Goal: Task Accomplishment & Management: Manage account settings

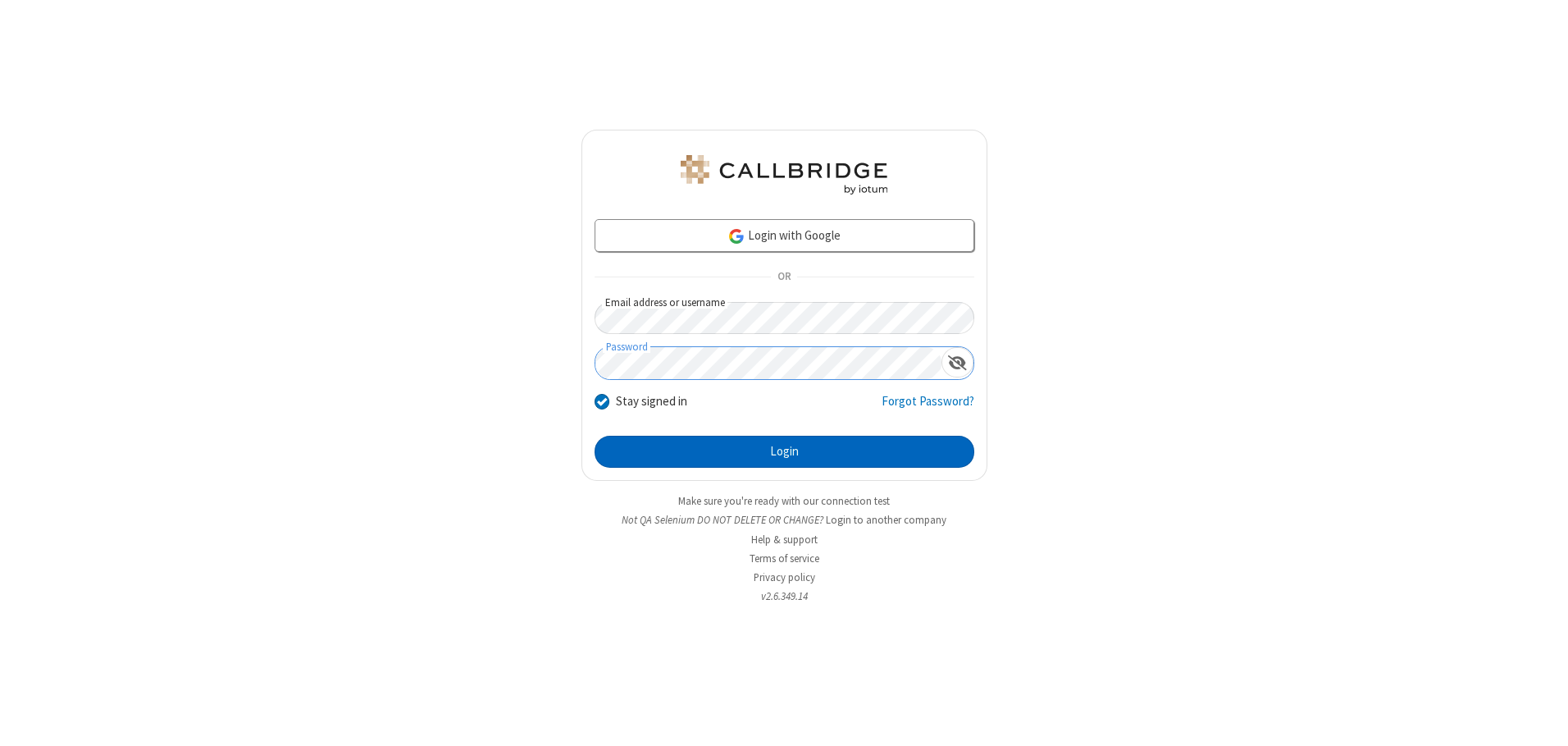
click at [784, 451] on button "Login" at bounding box center [784, 451] width 379 height 33
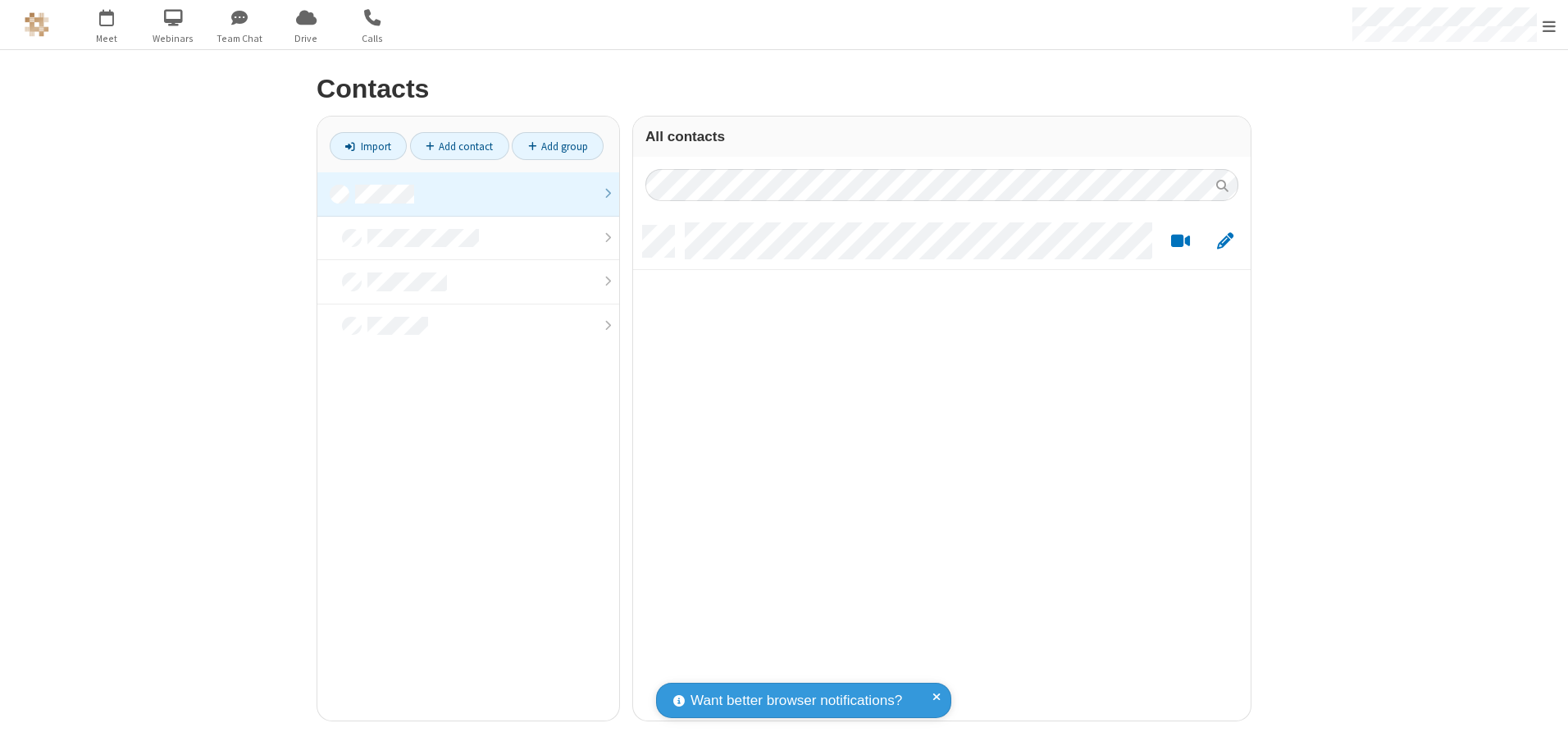
scroll to position [495, 605]
click at [469, 194] on link at bounding box center [468, 195] width 302 height 44
click at [459, 146] on link "Add contact" at bounding box center [460, 146] width 99 height 28
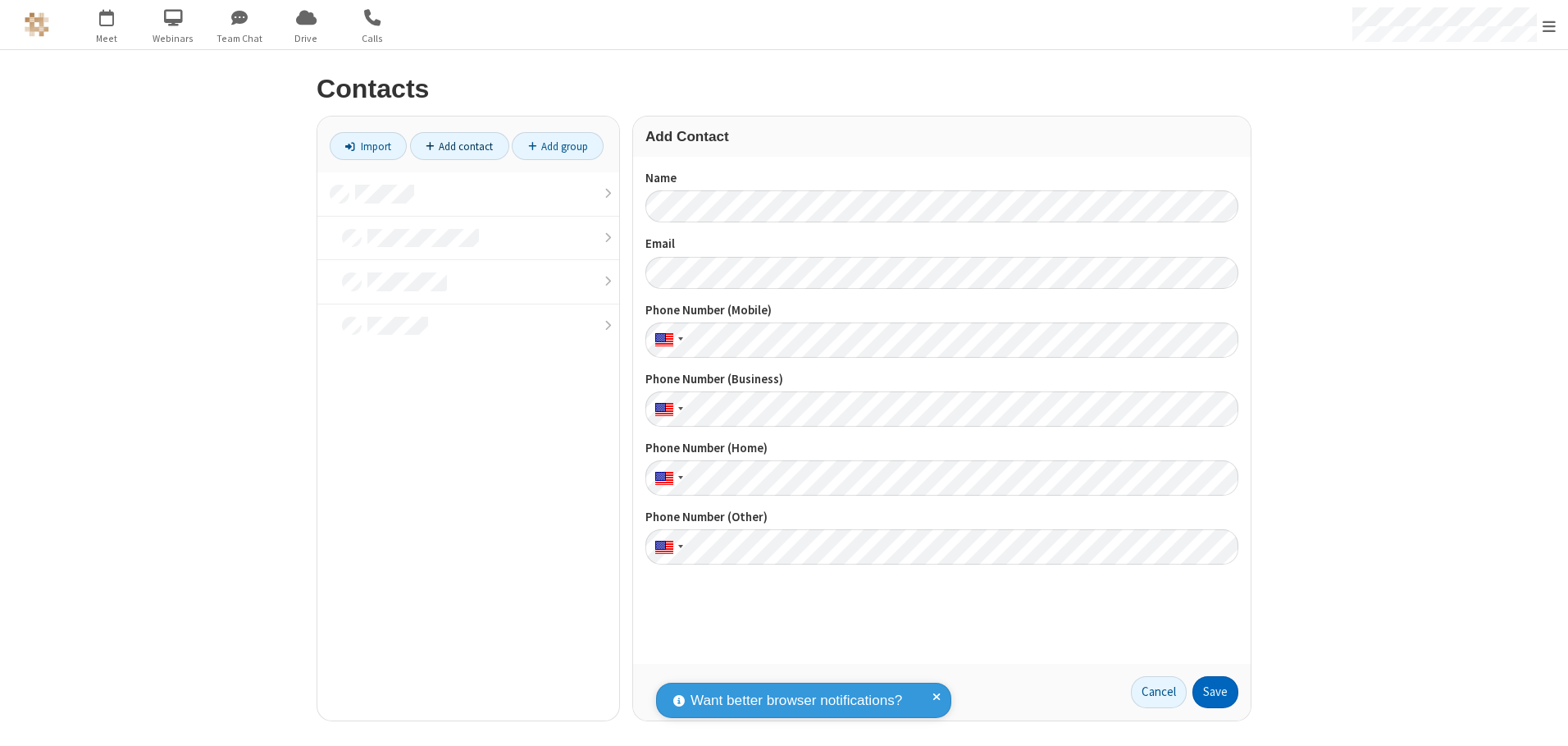
click at [1215, 692] on button "Save" at bounding box center [1215, 692] width 46 height 33
